Goal: Transaction & Acquisition: Purchase product/service

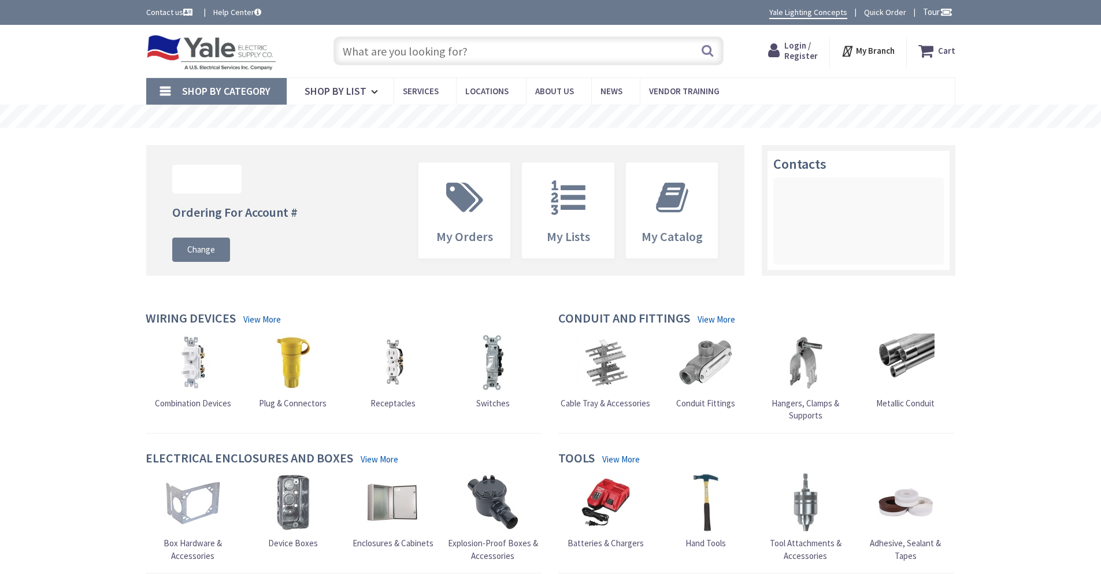
type input "[GEOGRAPHIC_DATA], [GEOGRAPHIC_DATA]"
click at [385, 53] on input "text" at bounding box center [529, 50] width 390 height 29
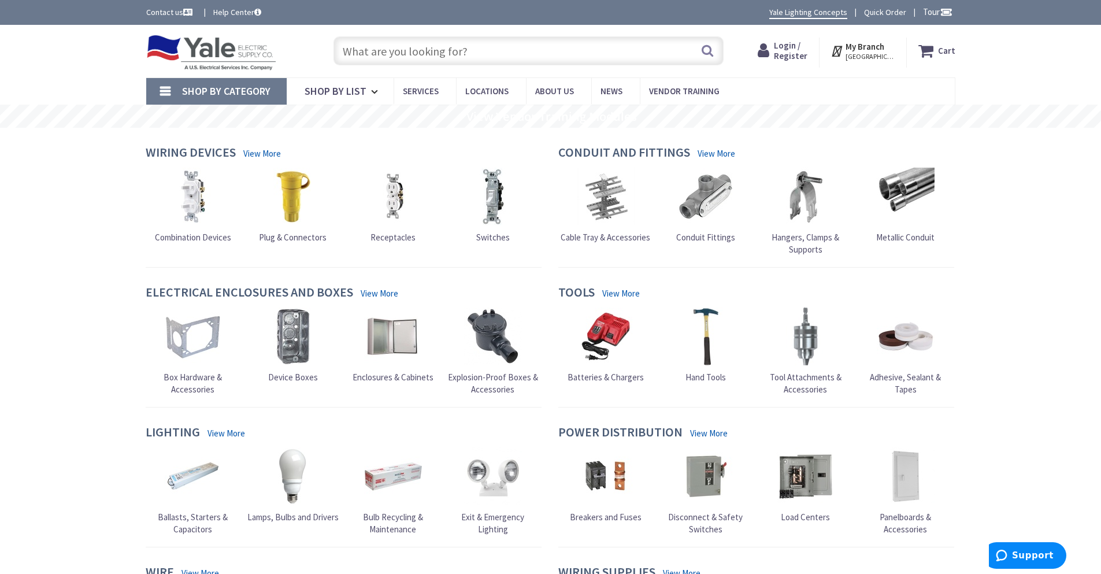
click at [479, 49] on input "text" at bounding box center [529, 50] width 390 height 29
click at [793, 47] on span "Login / Register" at bounding box center [791, 50] width 34 height 21
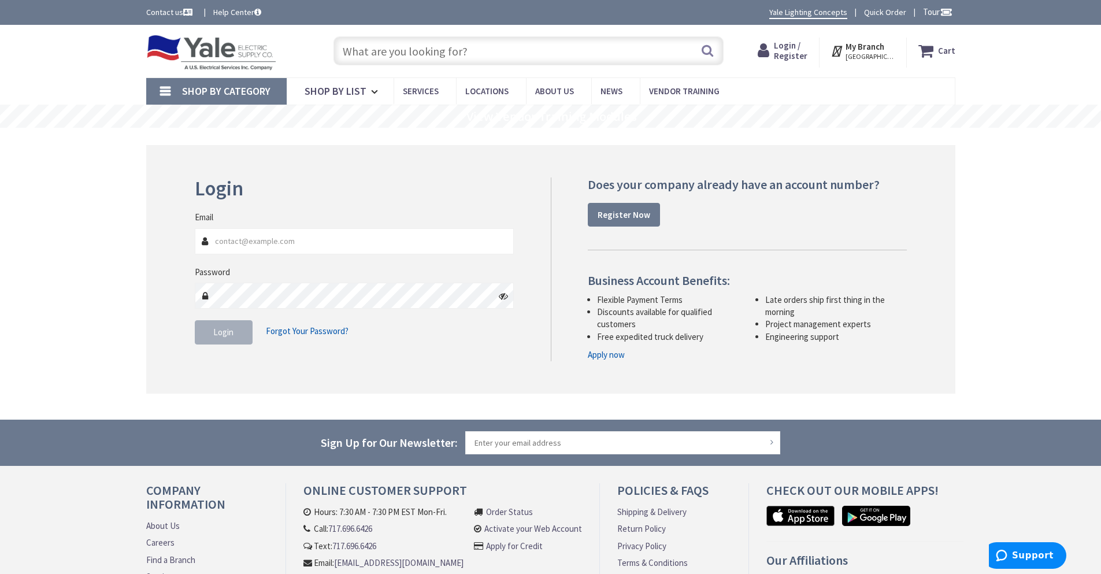
type input "[EMAIL_ADDRESS][DOMAIN_NAME]"
click at [221, 334] on span "Login" at bounding box center [223, 332] width 20 height 11
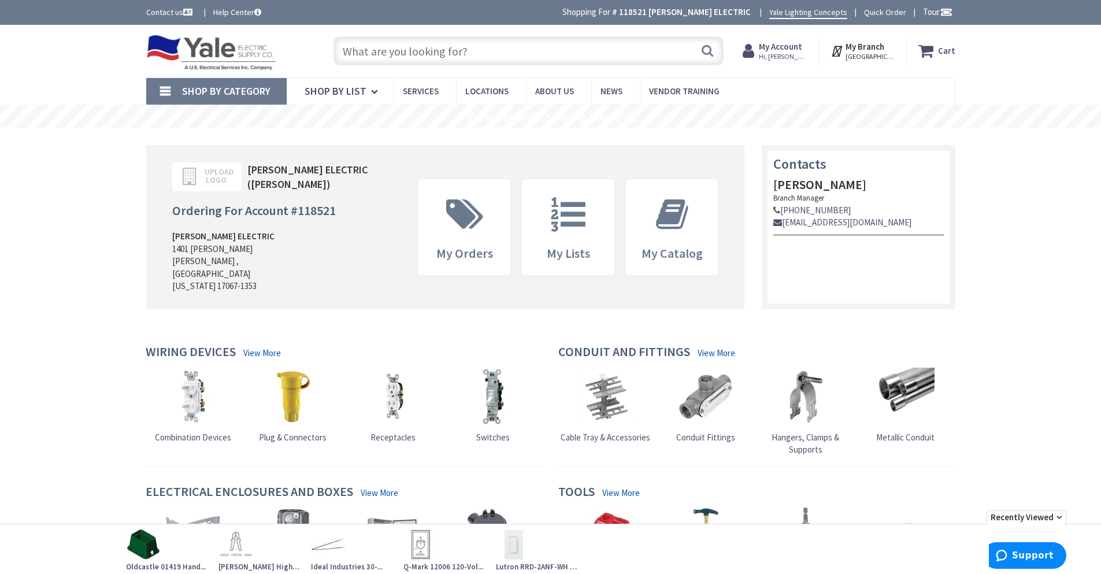
click at [365, 54] on input "text" at bounding box center [529, 50] width 390 height 29
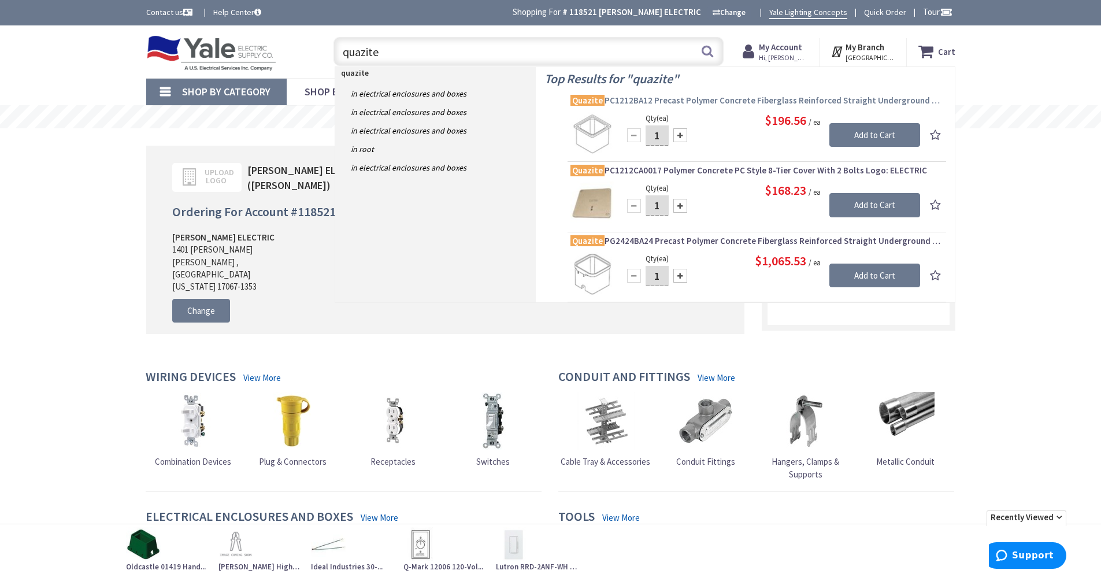
type input "quazite"
click at [752, 99] on span "Quazite PC1212BA12 Precast Polymer Concrete Fiberglass Reinforced Straight Unde…" at bounding box center [757, 101] width 373 height 12
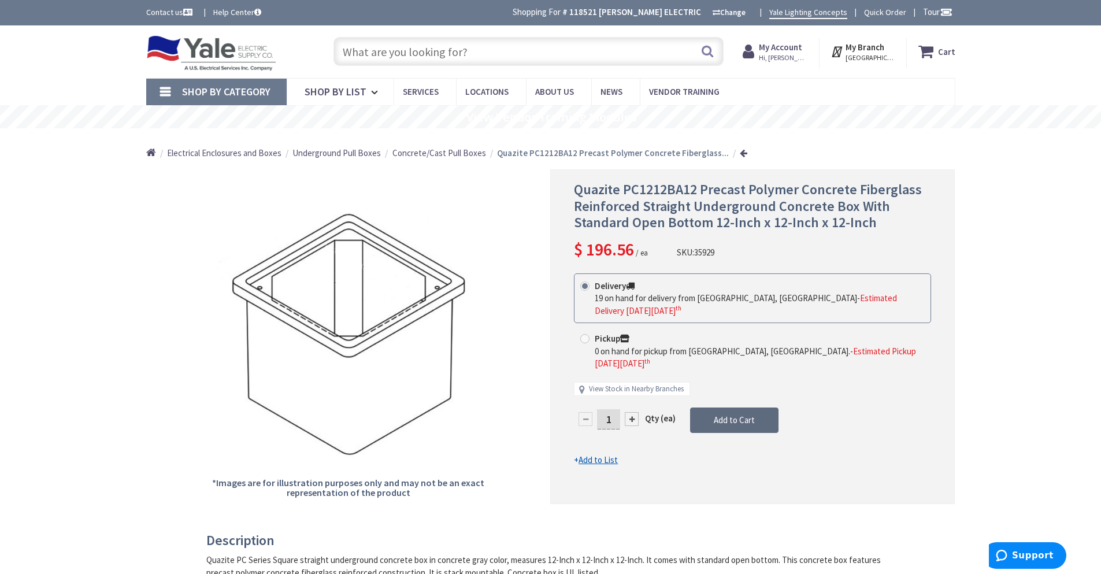
click at [720, 414] on span "Add to Cart" at bounding box center [734, 419] width 41 height 11
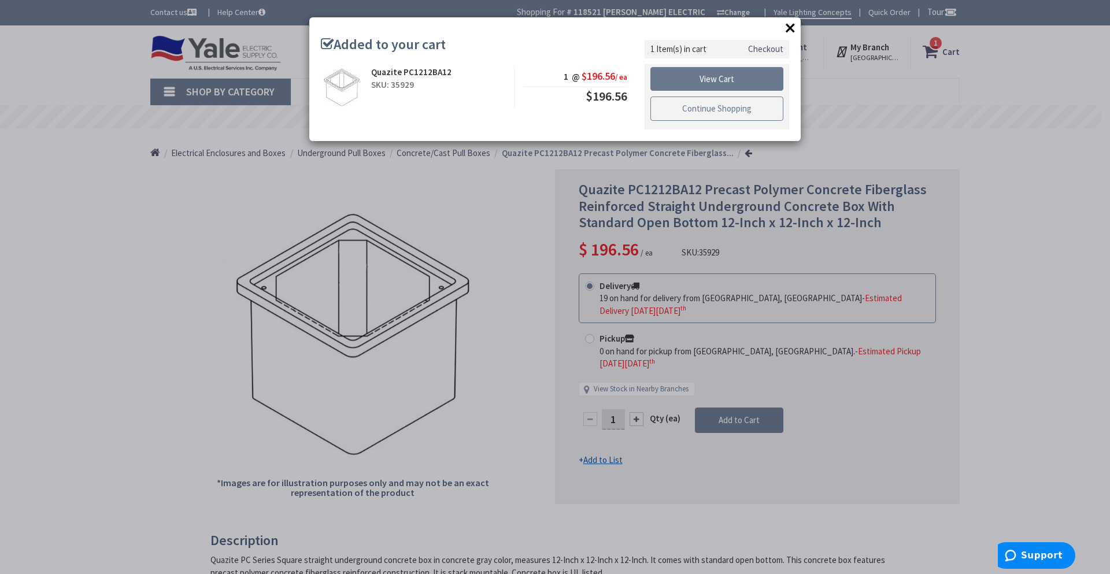
click at [718, 104] on link "Continue Shopping" at bounding box center [716, 109] width 133 height 24
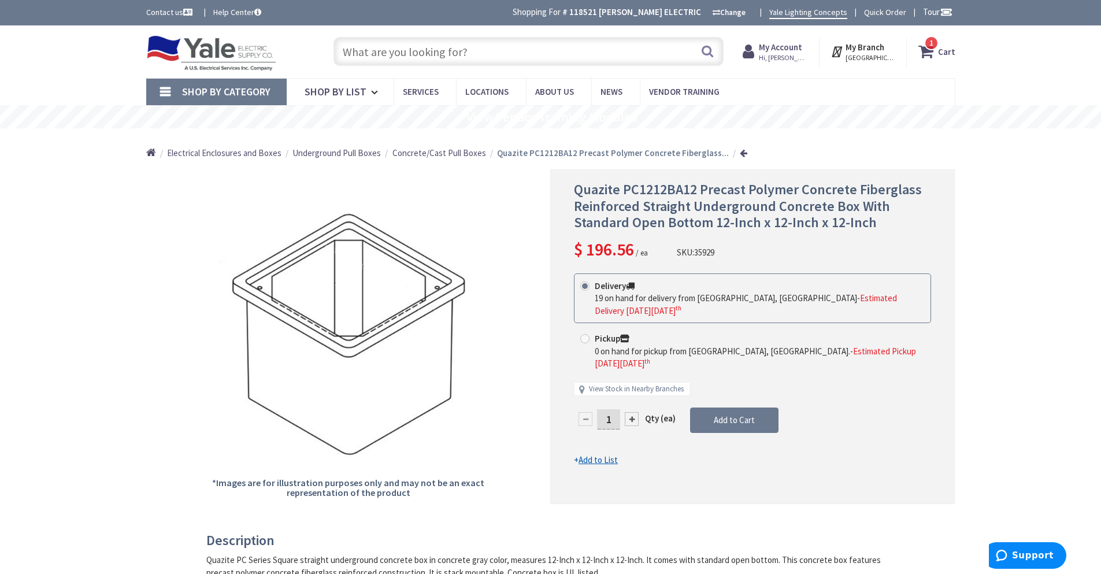
click at [462, 154] on span "Concrete/Cast Pull Boxes" at bounding box center [439, 152] width 94 height 11
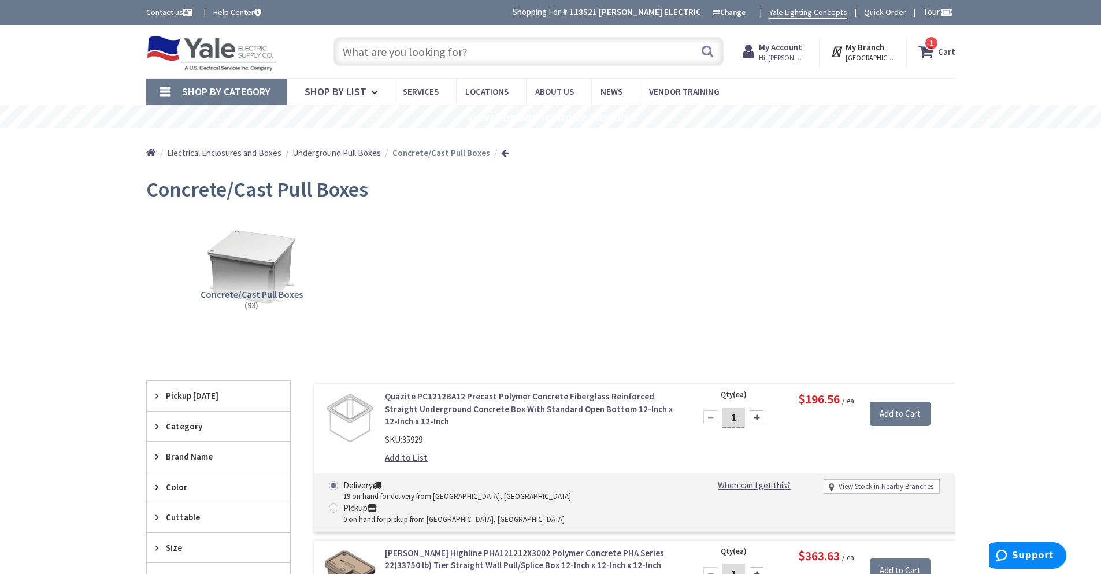
click at [928, 55] on icon at bounding box center [928, 51] width 20 height 21
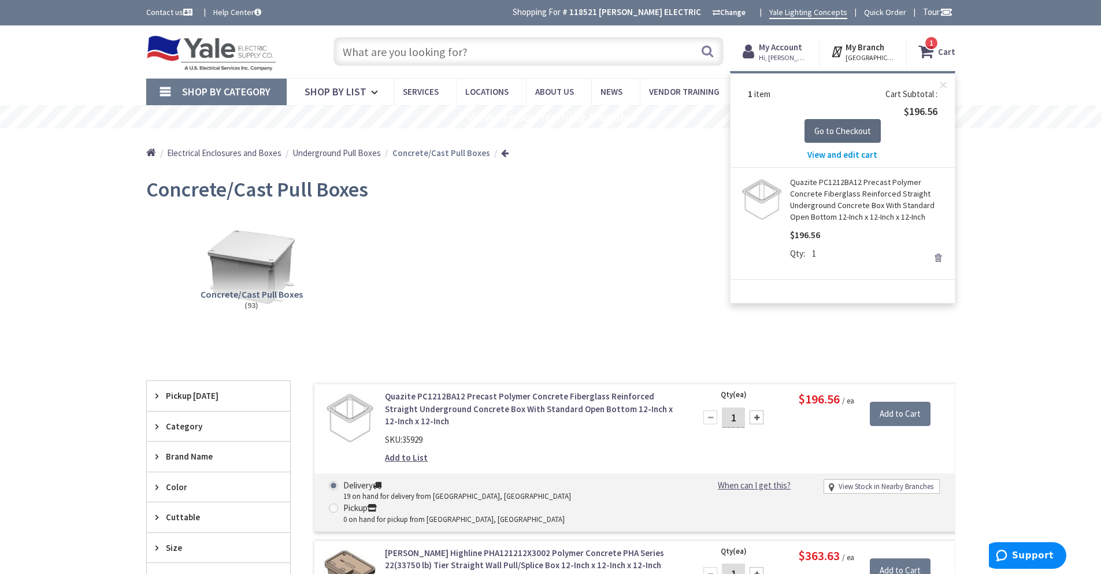
click at [840, 134] on span "Go to Checkout" at bounding box center [842, 130] width 57 height 11
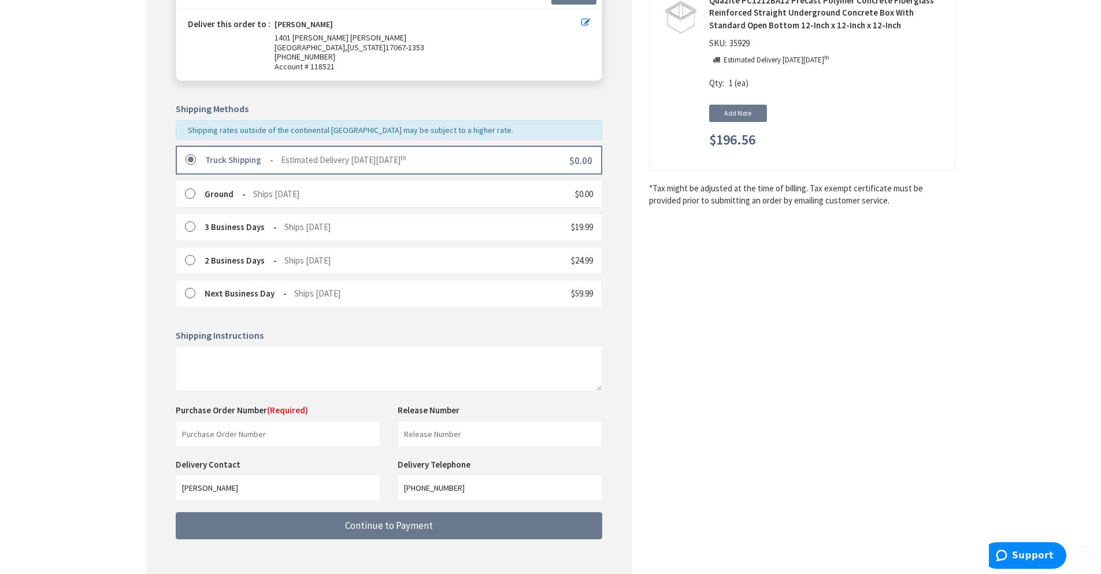
scroll to position [231, 0]
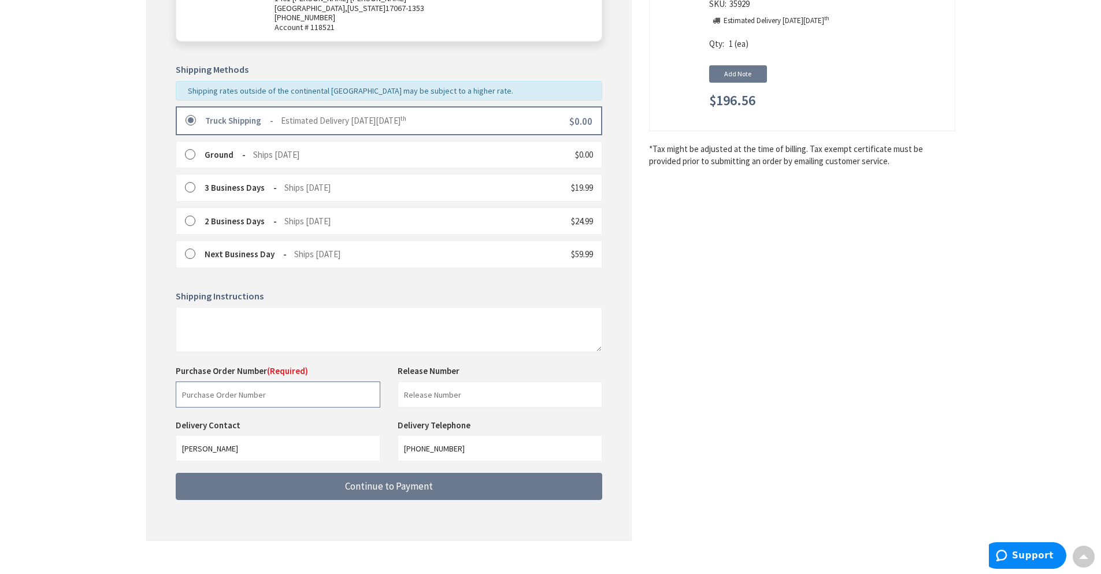
click at [286, 394] on input "text" at bounding box center [278, 394] width 205 height 26
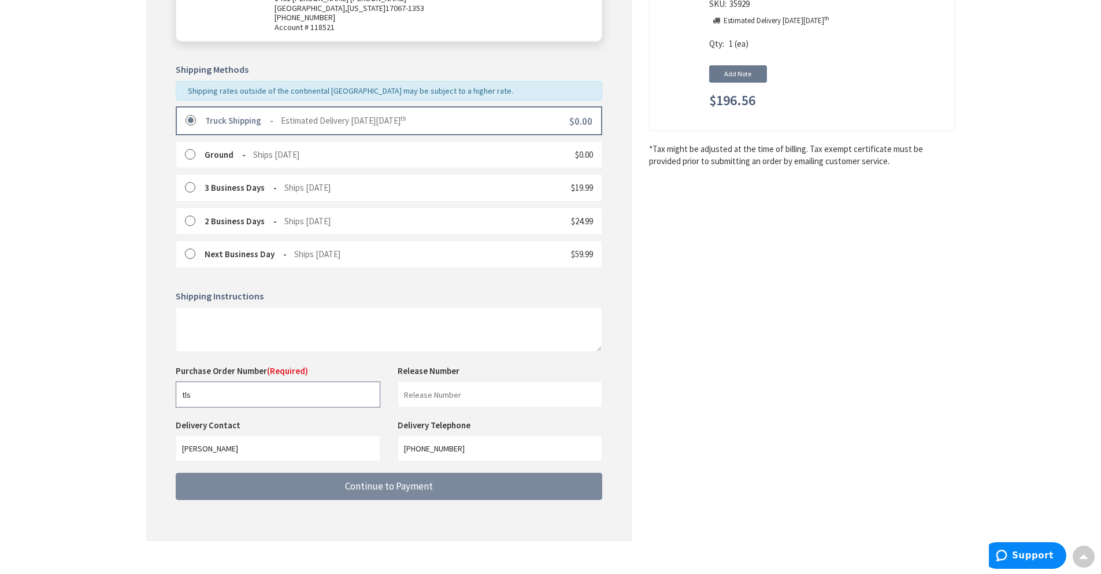
type input "tls"
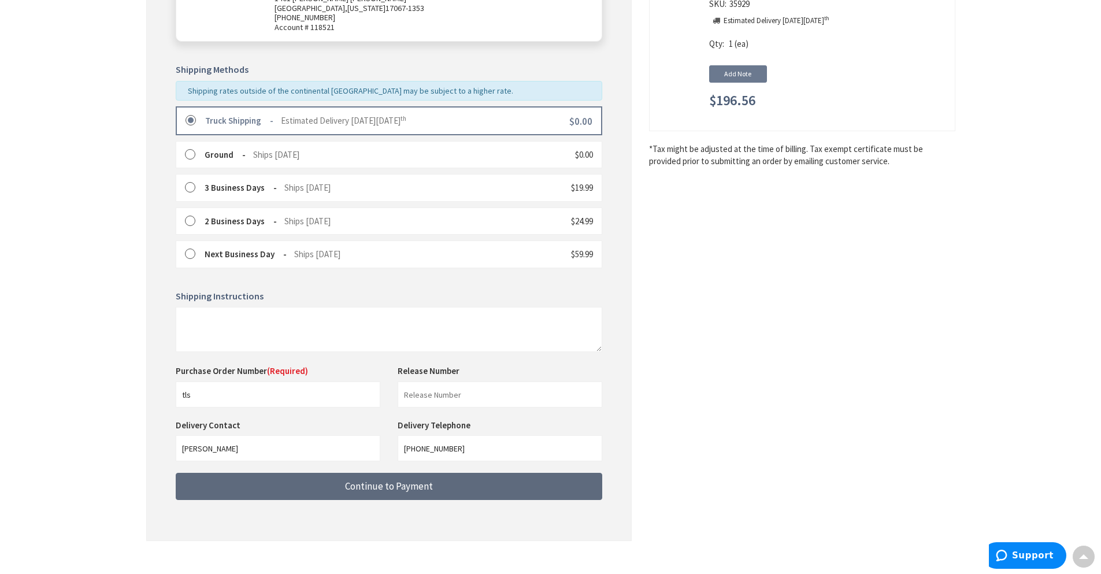
click at [380, 490] on span "Continue to Payment" at bounding box center [389, 486] width 88 height 13
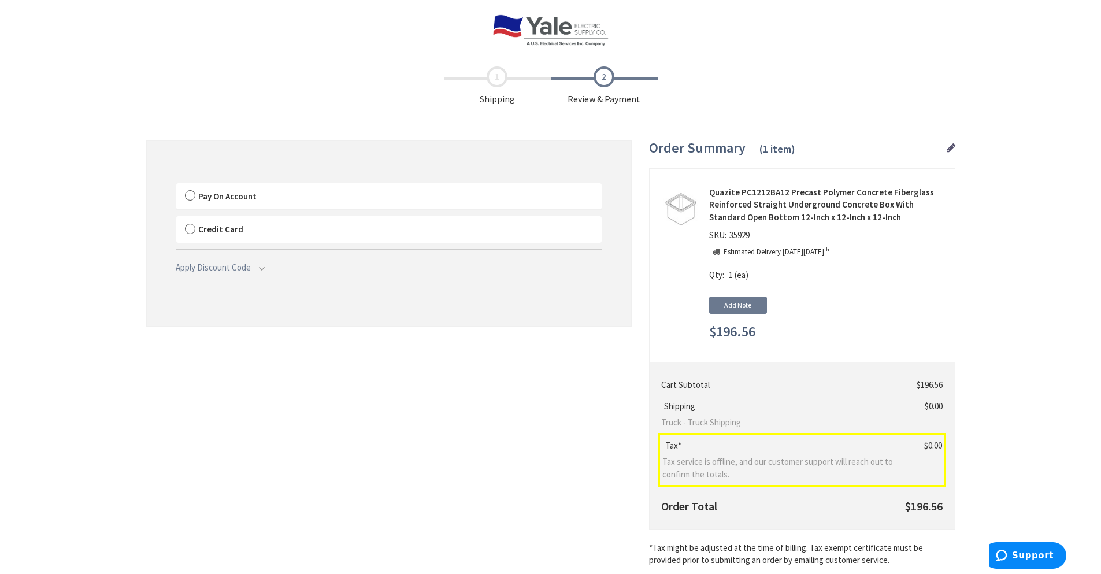
click at [190, 194] on label "Pay On Account" at bounding box center [388, 196] width 425 height 27
click at [176, 186] on input "Pay On Account" at bounding box center [176, 186] width 0 height 0
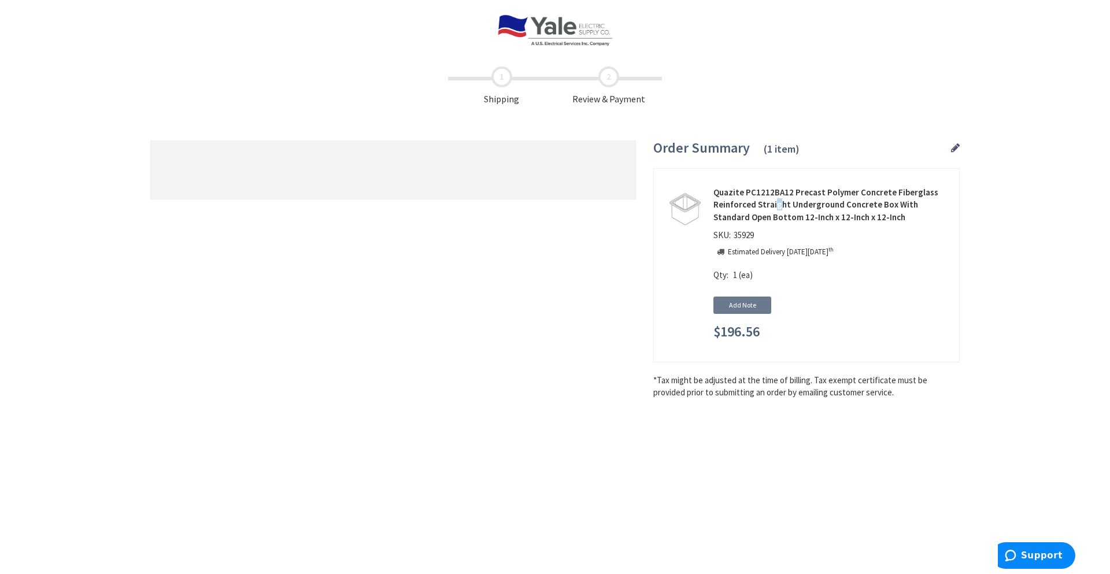
click at [777, 198] on strong "Quazite PC1212BA12 Precast Polymer Concrete Fiberglass Reinforced Straight Unde…" at bounding box center [831, 204] width 237 height 37
drag, startPoint x: 940, startPoint y: 258, endPoint x: 895, endPoint y: 245, distance: 47.0
click at [940, 257] on div "Discontinued Product Out of stock ( The Realtime inventory for the products is …" at bounding box center [831, 293] width 237 height 97
click at [995, 309] on div "Toggle Nav Checkout Shipping Review & Payment Estimated Total $196.56 1 Some it…" at bounding box center [555, 274] width 1110 height 548
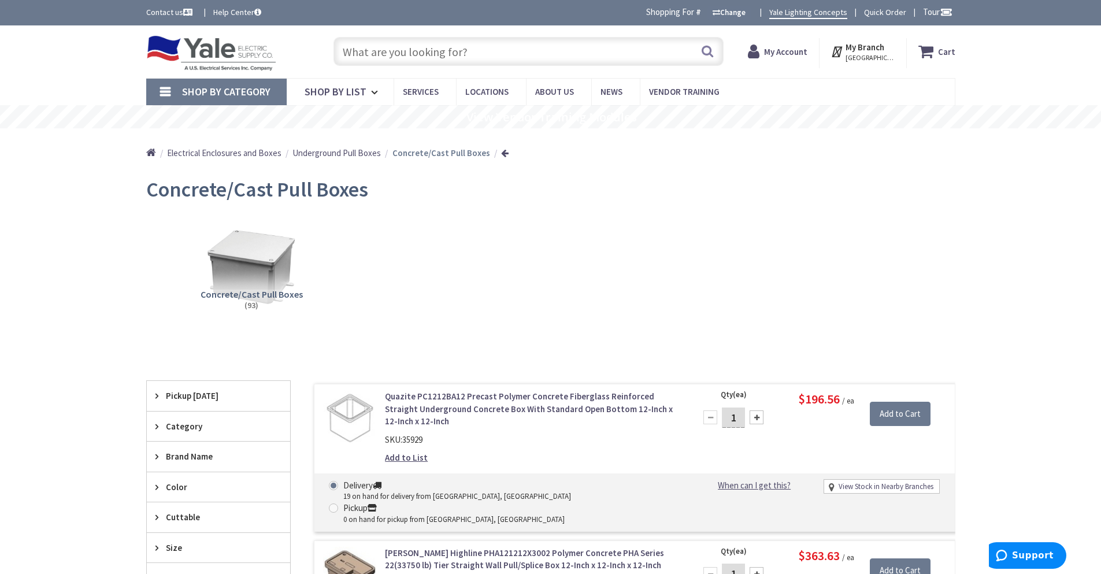
scroll to position [231, 0]
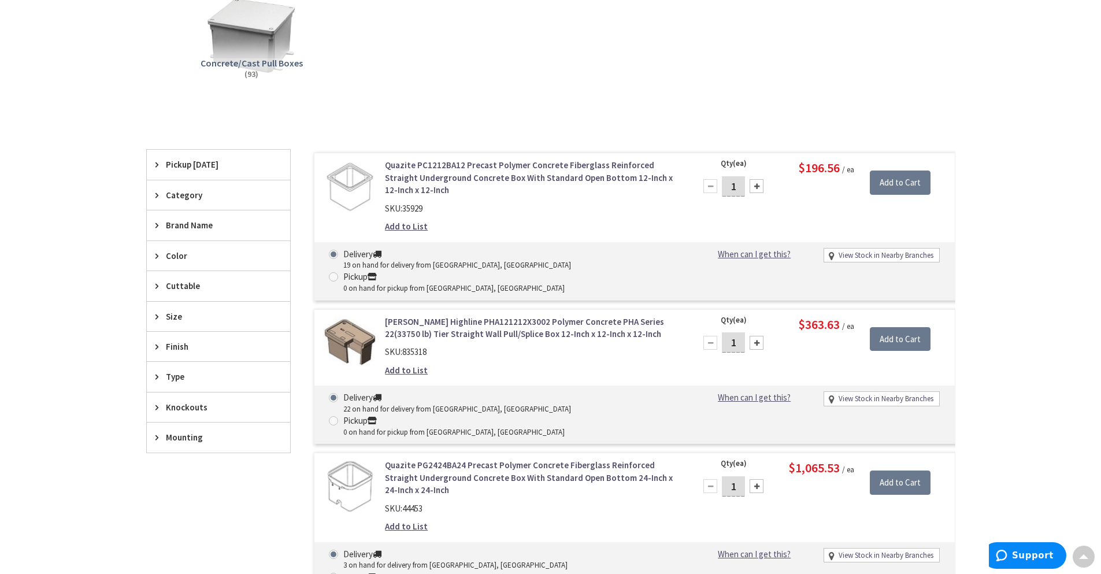
click at [459, 168] on link "Quazite PC1212BA12 Precast Polymer Concrete Fiberglass Reinforced Straight Unde…" at bounding box center [532, 177] width 294 height 37
click at [468, 166] on link "Quazite PC1212BA12 Precast Polymer Concrete Fiberglass Reinforced Straight Unde…" at bounding box center [532, 177] width 294 height 37
click at [475, 165] on link "Quazite PC1212BA12 Precast Polymer Concrete Fiberglass Reinforced Straight Unde…" at bounding box center [532, 177] width 294 height 37
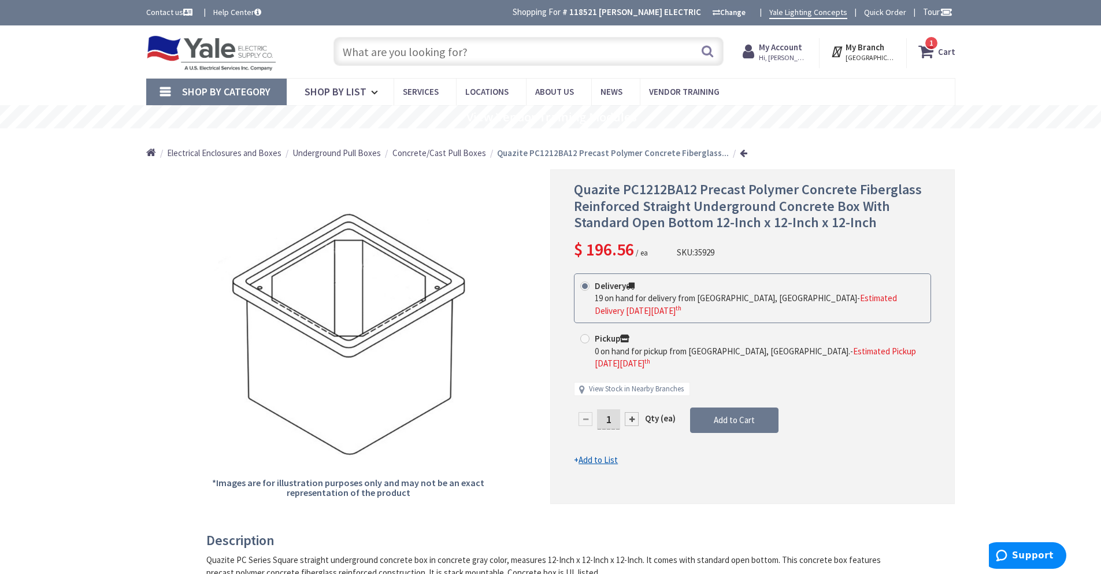
drag, startPoint x: 973, startPoint y: 210, endPoint x: 983, endPoint y: 176, distance: 35.5
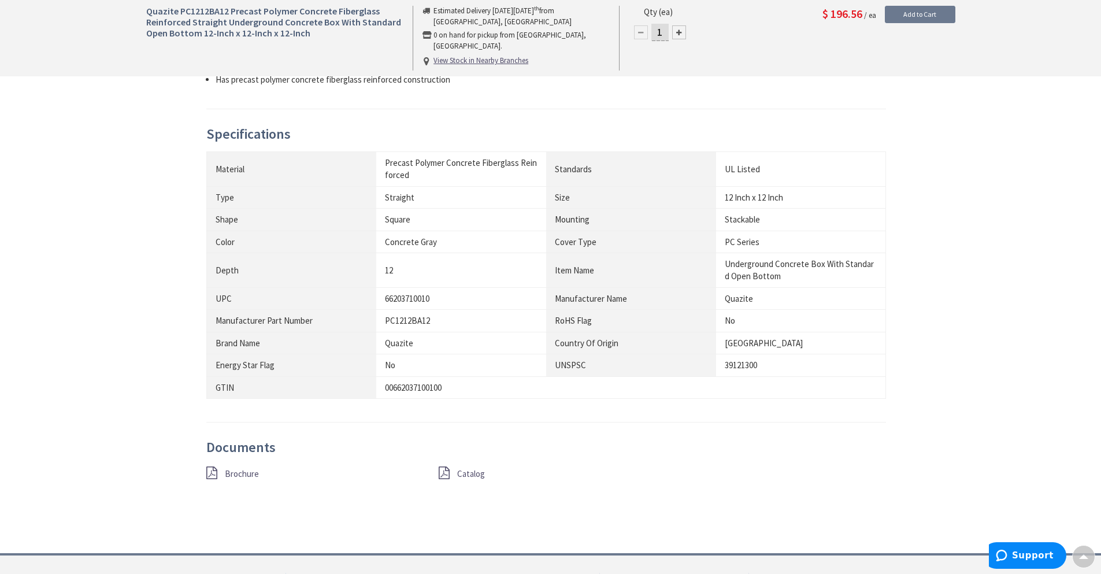
scroll to position [617, 0]
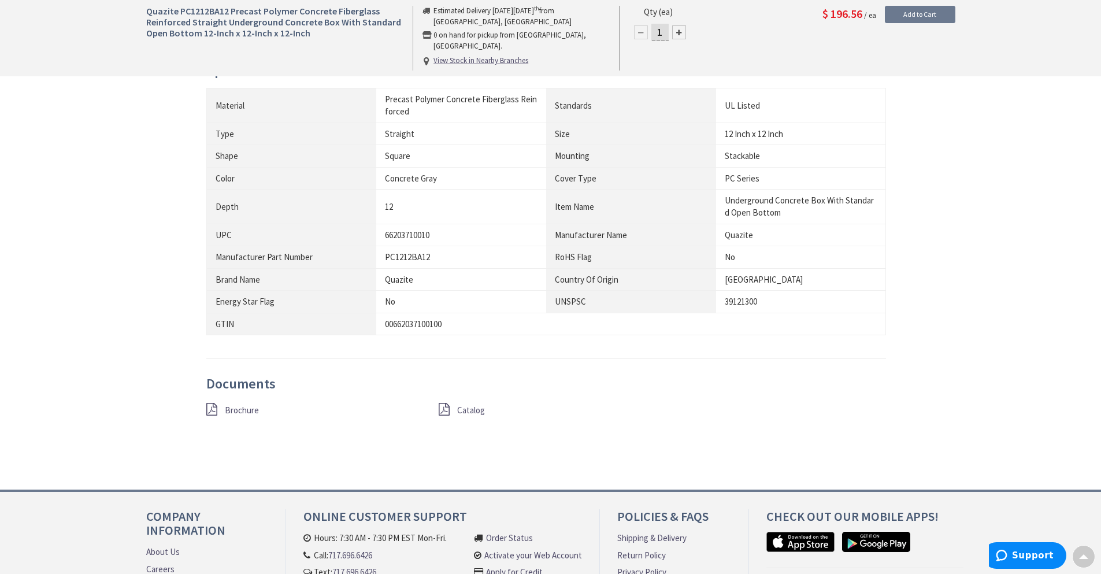
click at [234, 412] on span "Brochure" at bounding box center [242, 410] width 34 height 11
click at [468, 406] on span "Catalog" at bounding box center [471, 410] width 28 height 11
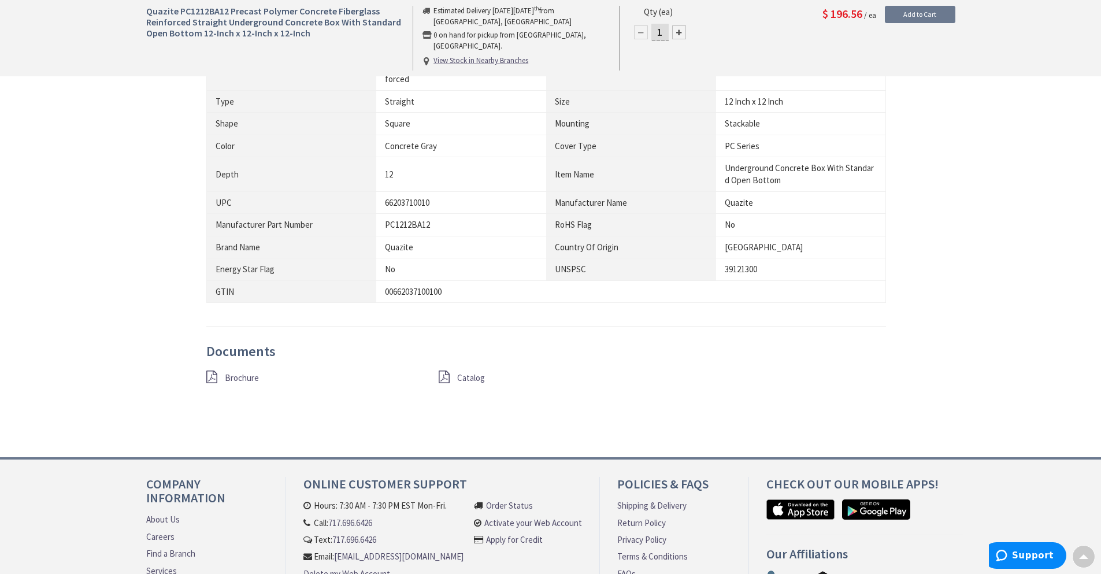
scroll to position [760, 0]
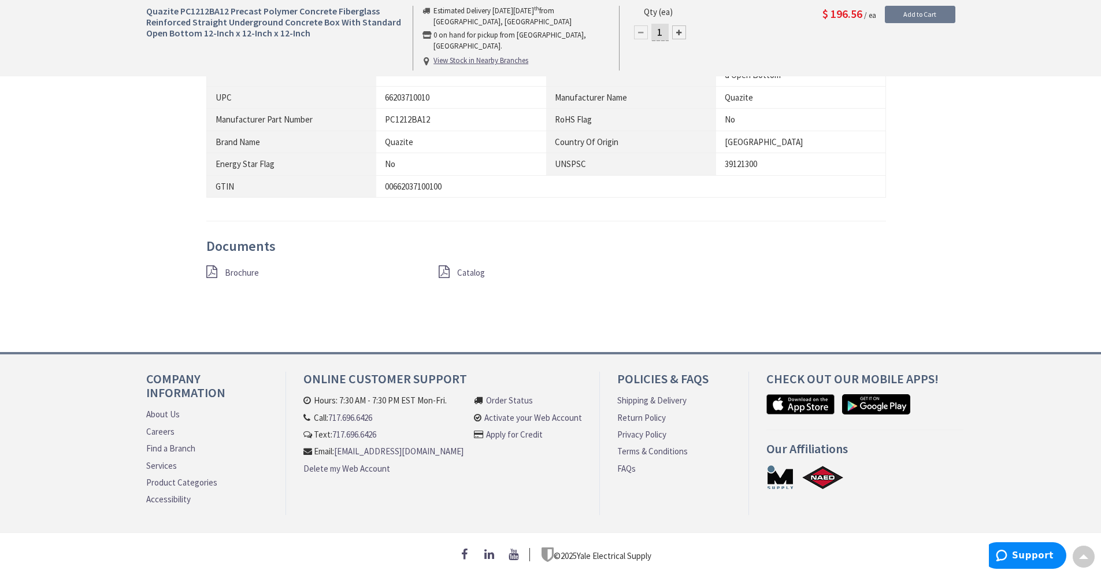
click at [238, 267] on span "Brochure" at bounding box center [242, 272] width 34 height 11
click at [925, 205] on div "Description Quazite PC Series Square straight underground concrete box in concr…" at bounding box center [551, 52] width 827 height 547
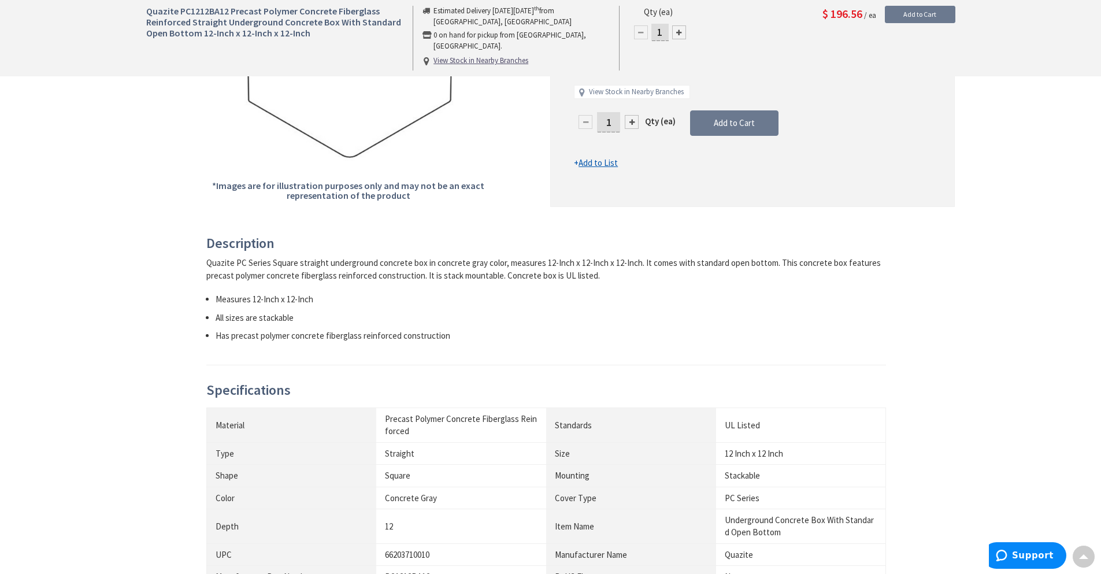
scroll to position [0, 0]
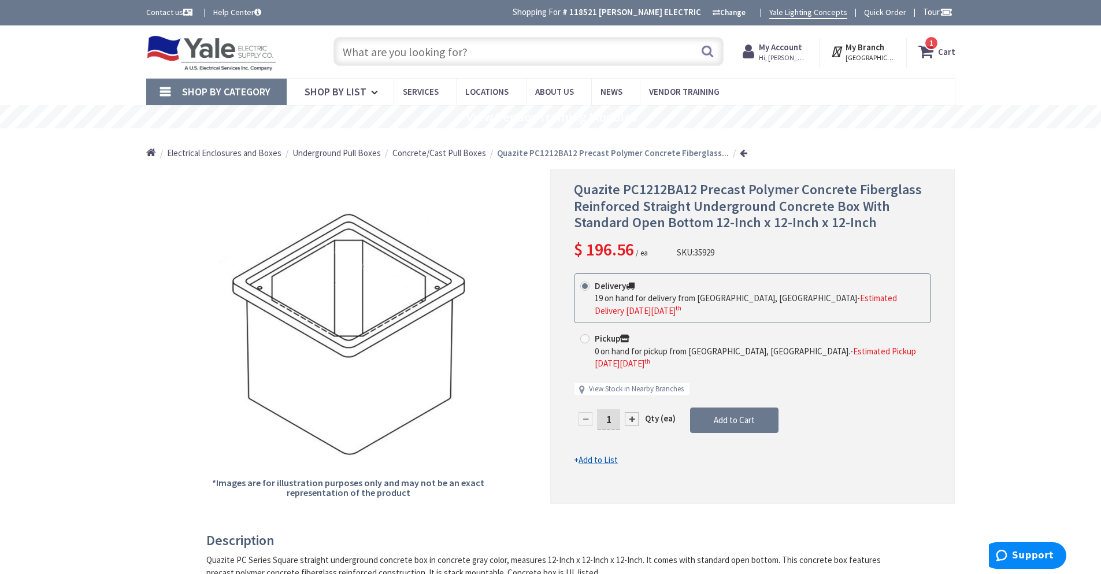
click at [926, 51] on icon at bounding box center [928, 51] width 20 height 21
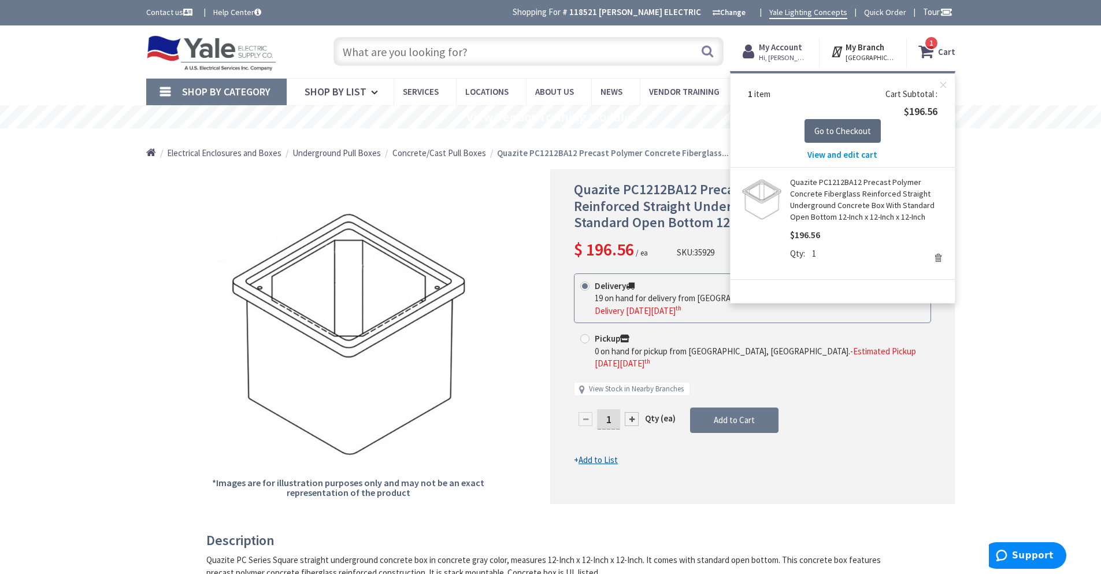
click at [843, 132] on span "Go to Checkout" at bounding box center [842, 130] width 57 height 11
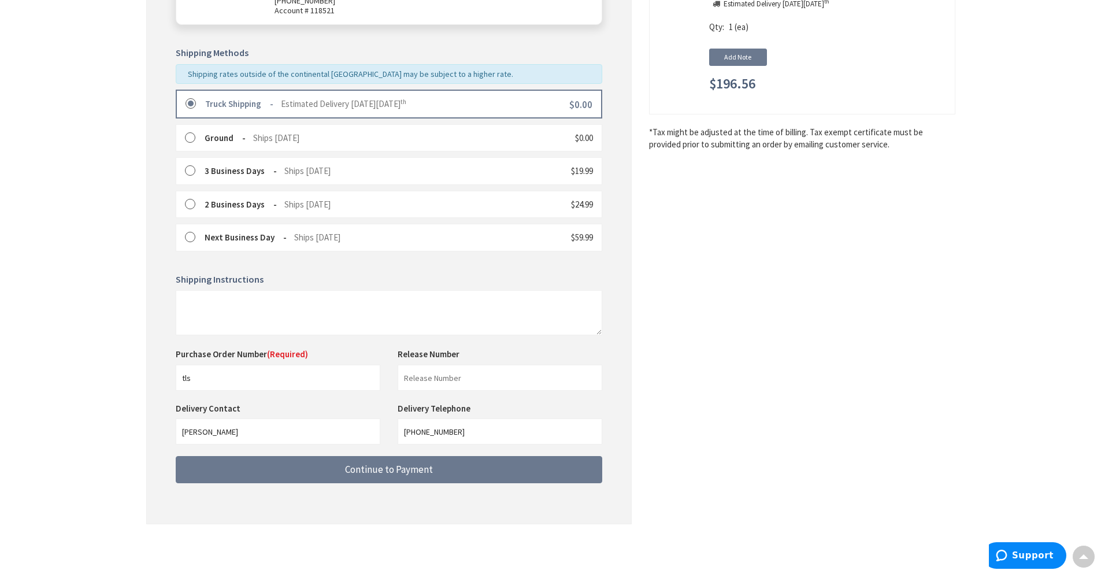
scroll to position [247, 0]
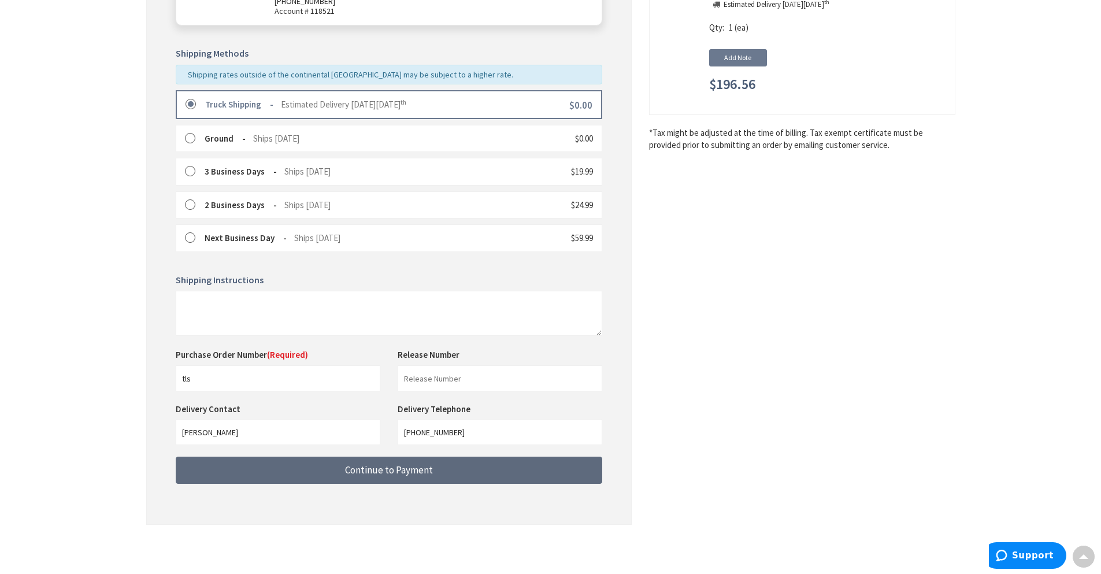
click at [370, 471] on span "Continue to Payment" at bounding box center [389, 470] width 88 height 13
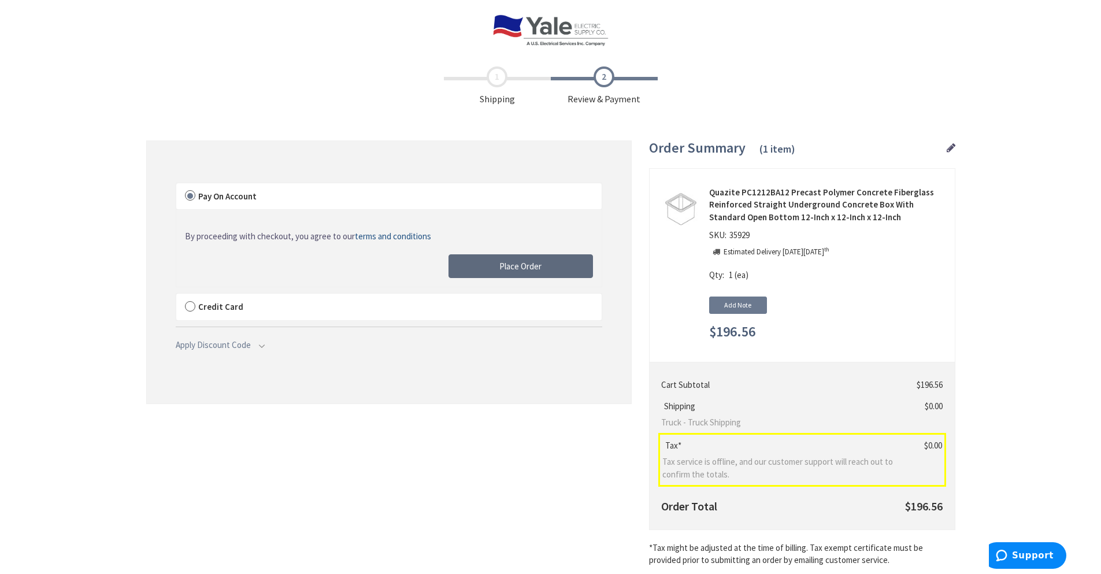
click at [511, 266] on span "Place Order" at bounding box center [520, 266] width 42 height 11
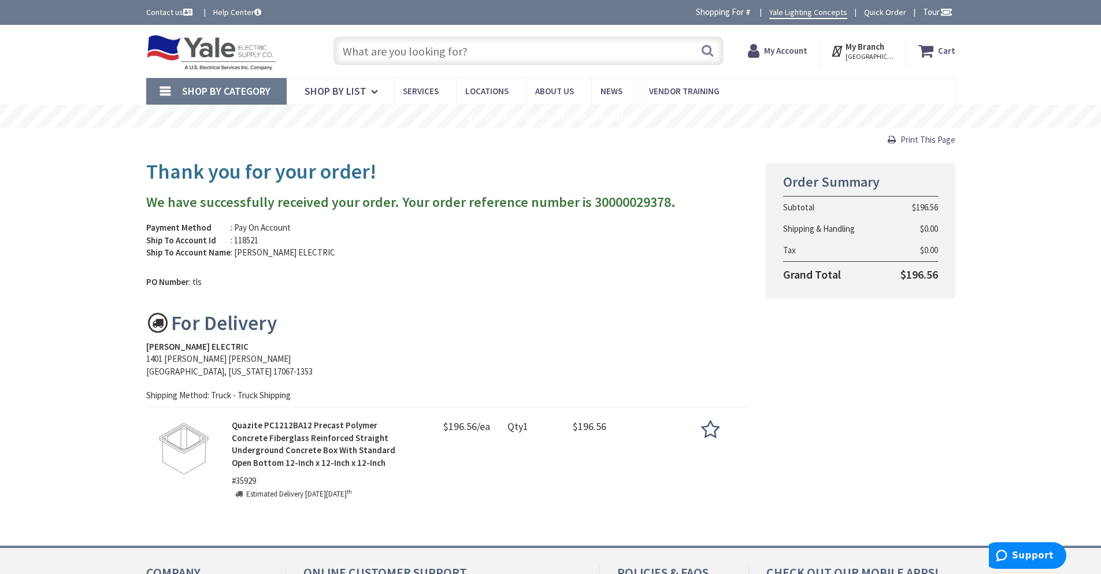
drag, startPoint x: 1013, startPoint y: 258, endPoint x: 992, endPoint y: 330, distance: 74.6
click at [1016, 258] on div "Skip to Content Toggle Nav Search Cart My Cart Close" at bounding box center [550, 396] width 1101 height 743
click at [924, 414] on div "Thank you for your order! We have successfully received your order. Your order …" at bounding box center [551, 335] width 827 height 368
drag, startPoint x: 823, startPoint y: 445, endPoint x: 918, endPoint y: 417, distance: 99.7
click at [828, 439] on div "Thank you for your order! We have successfully received your order. Your order …" at bounding box center [551, 335] width 827 height 368
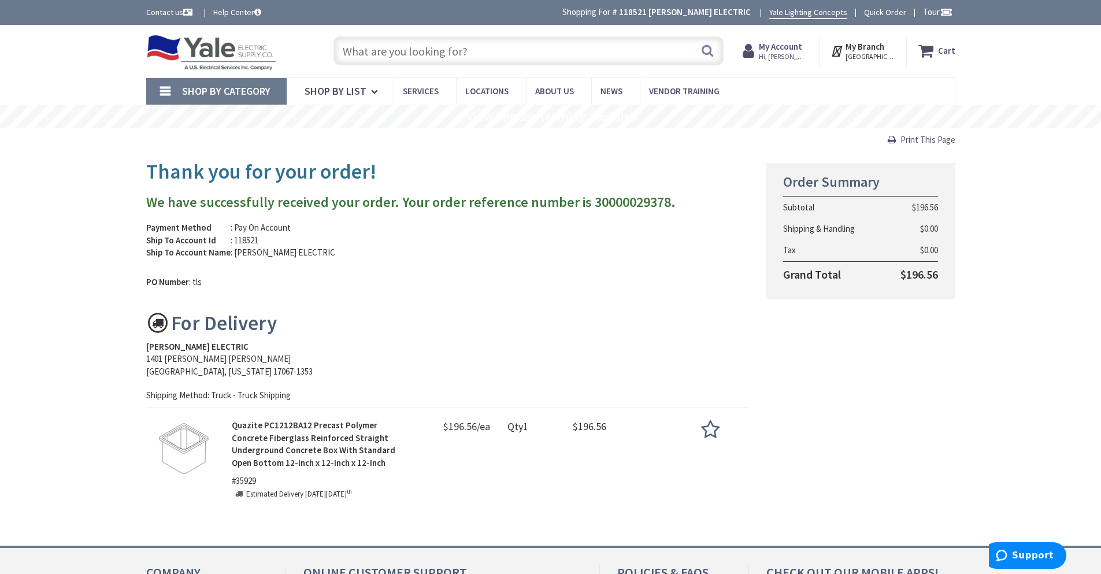
drag, startPoint x: 918, startPoint y: 418, endPoint x: 991, endPoint y: 332, distance: 112.8
click at [919, 418] on div "Thank you for your order! We have successfully received your order. Your order …" at bounding box center [551, 335] width 827 height 368
click at [1037, 68] on div "Skip to Content Toggle Nav Search Cart My Cart Close" at bounding box center [550, 51] width 1101 height 53
drag, startPoint x: 629, startPoint y: 320, endPoint x: 644, endPoint y: 172, distance: 149.3
click at [624, 315] on div "For Delivery" at bounding box center [447, 323] width 603 height 23
